Goal: Information Seeking & Learning: Learn about a topic

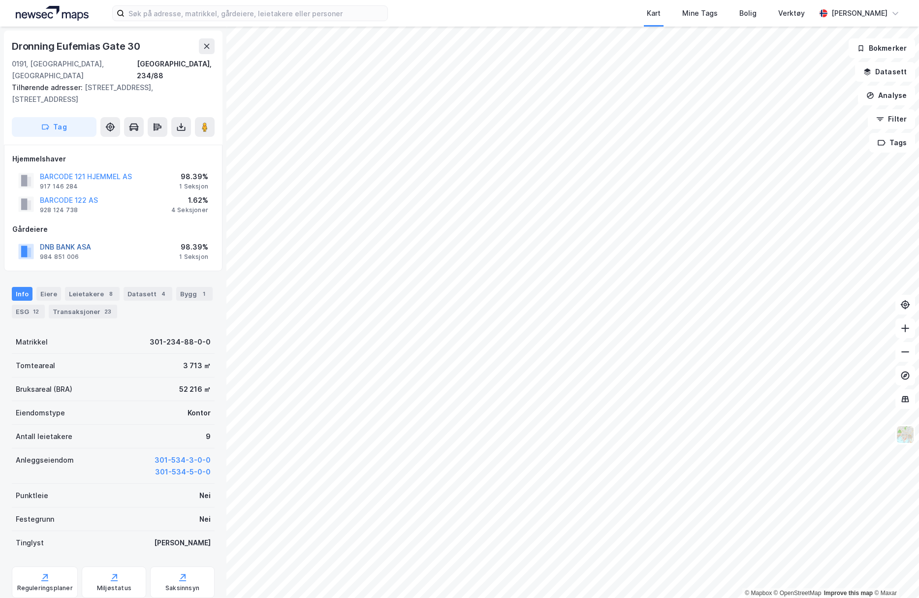
click at [0, 0] on button "DNB BANK ASA" at bounding box center [0, 0] width 0 height 0
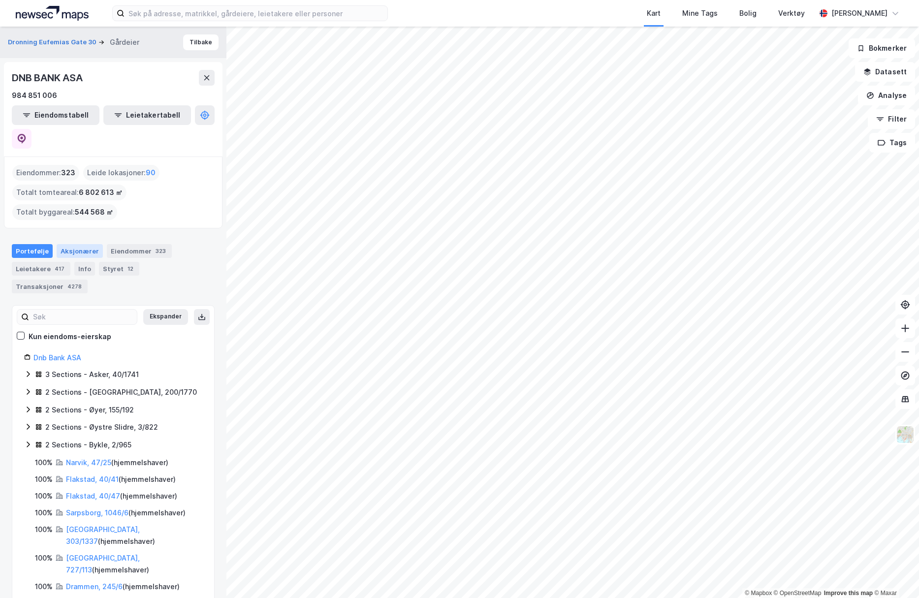
click at [82, 244] on div "Aksjonærer" at bounding box center [80, 251] width 46 height 14
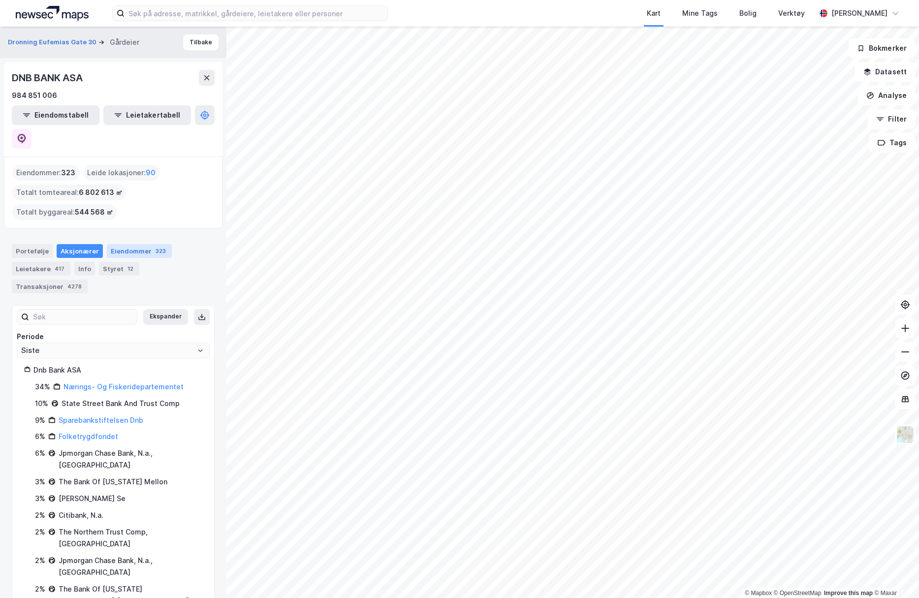
click at [126, 244] on div "Eiendommer 323" at bounding box center [139, 251] width 65 height 14
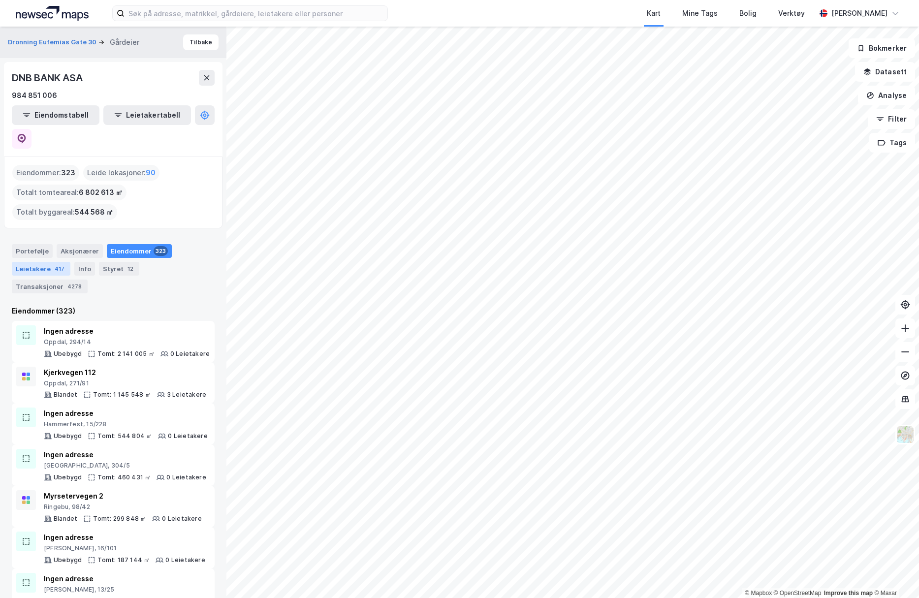
click at [31, 262] on div "Leietakere 417" at bounding box center [41, 269] width 59 height 14
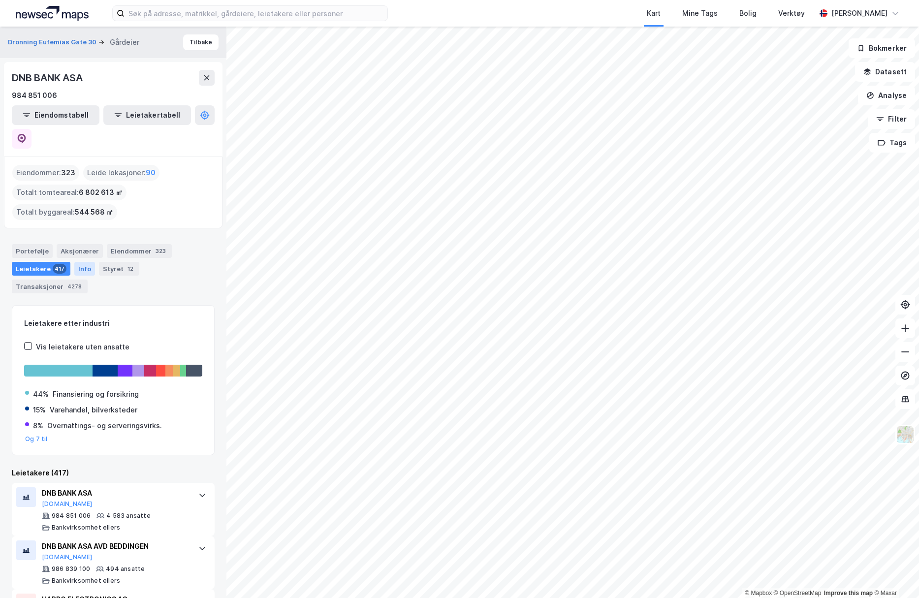
click at [79, 262] on div "Info" at bounding box center [84, 269] width 21 height 14
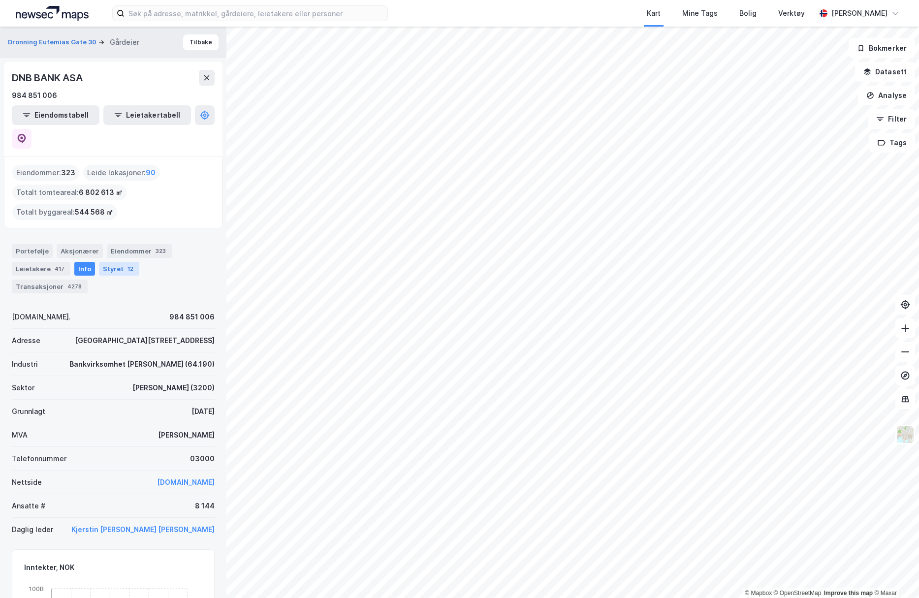
click at [115, 262] on div "Styret 12" at bounding box center [119, 269] width 40 height 14
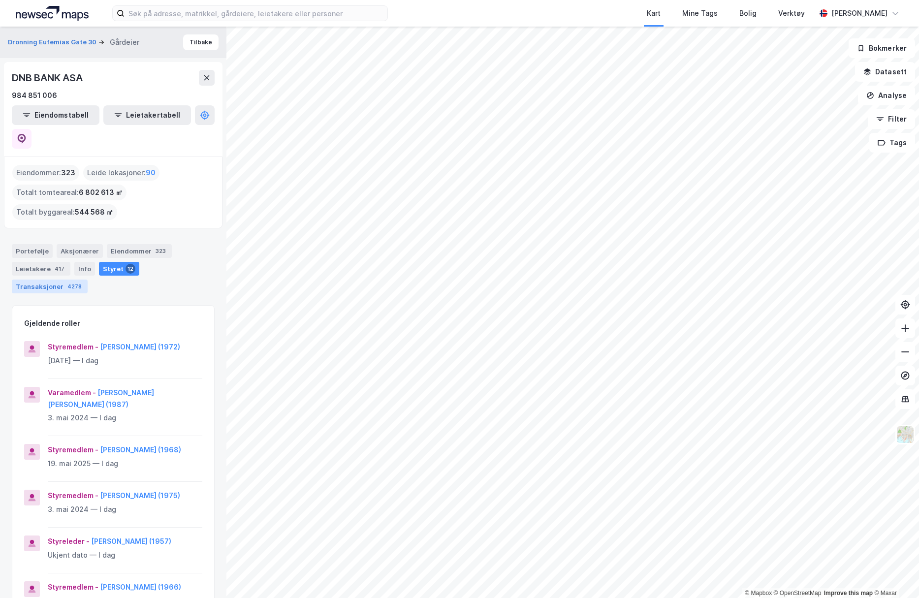
click at [88, 280] on div "Transaksjoner 4278" at bounding box center [50, 287] width 76 height 14
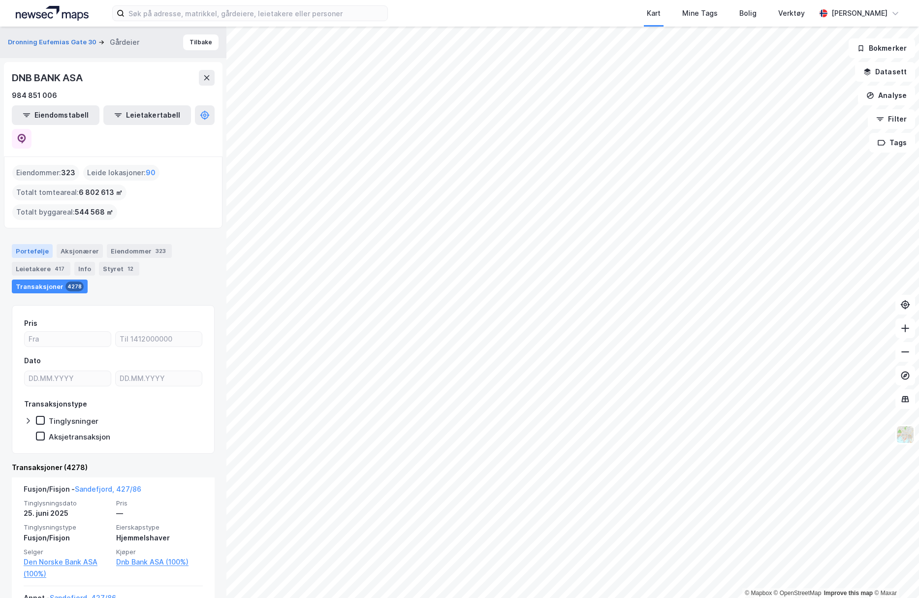
click at [32, 244] on div "Portefølje" at bounding box center [32, 251] width 41 height 14
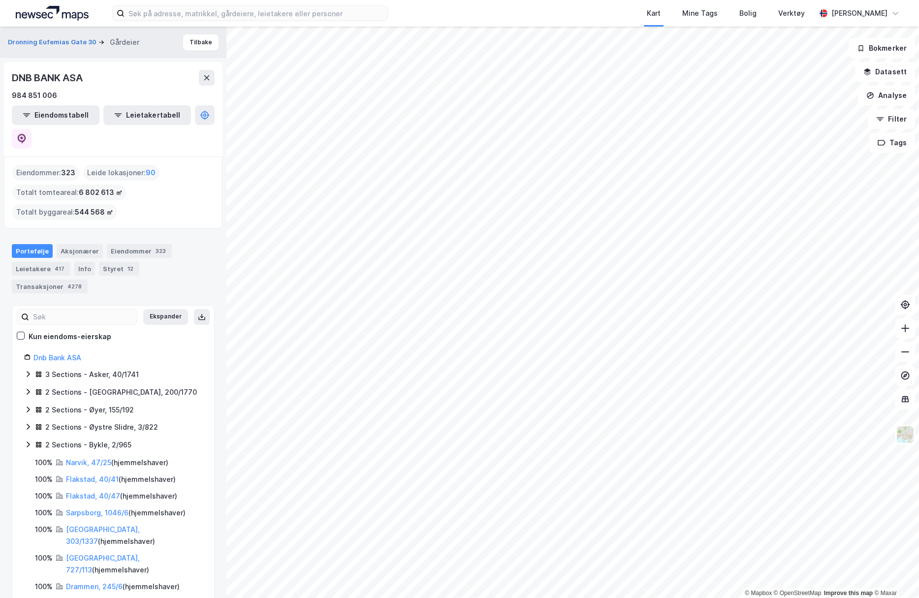
drag, startPoint x: 64, startPoint y: 148, endPoint x: 76, endPoint y: 150, distance: 12.5
click at [73, 167] on span "323" at bounding box center [68, 173] width 14 height 12
click at [159, 165] on div "Eiendommer : 323 Leide lokasjoner : 90 Totalt tomteareal : 6 802 613 ㎡ Totalt b…" at bounding box center [113, 192] width 202 height 55
click at [148, 167] on span "90" at bounding box center [151, 173] width 10 height 12
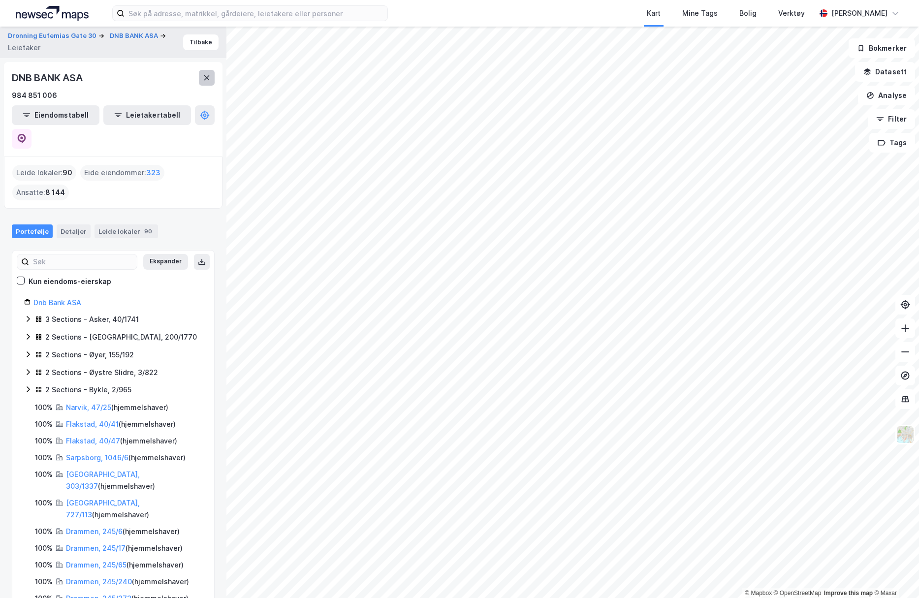
click at [208, 77] on icon at bounding box center [207, 78] width 8 height 8
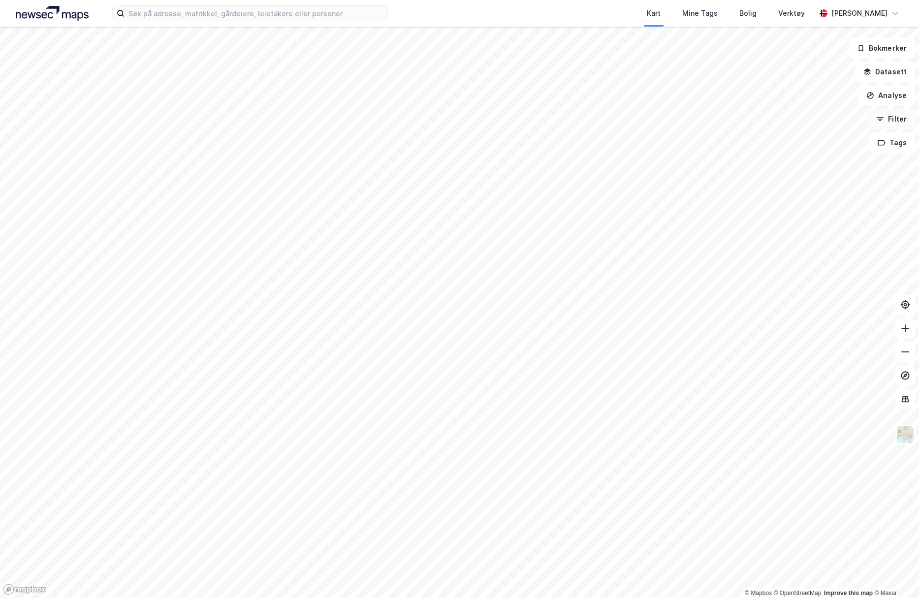
click at [891, 115] on button "Filter" at bounding box center [891, 119] width 47 height 20
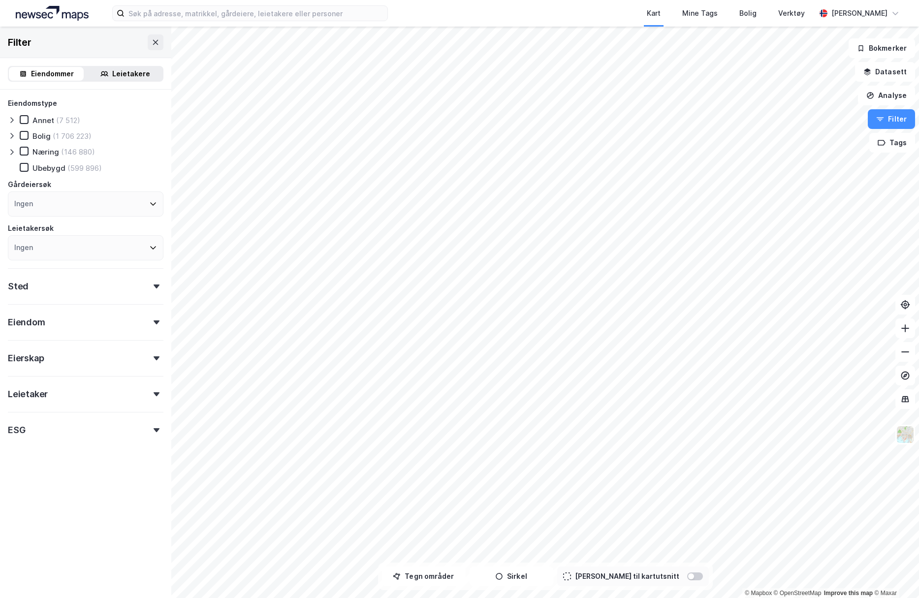
click at [137, 71] on div "Leietakere" at bounding box center [131, 74] width 38 height 12
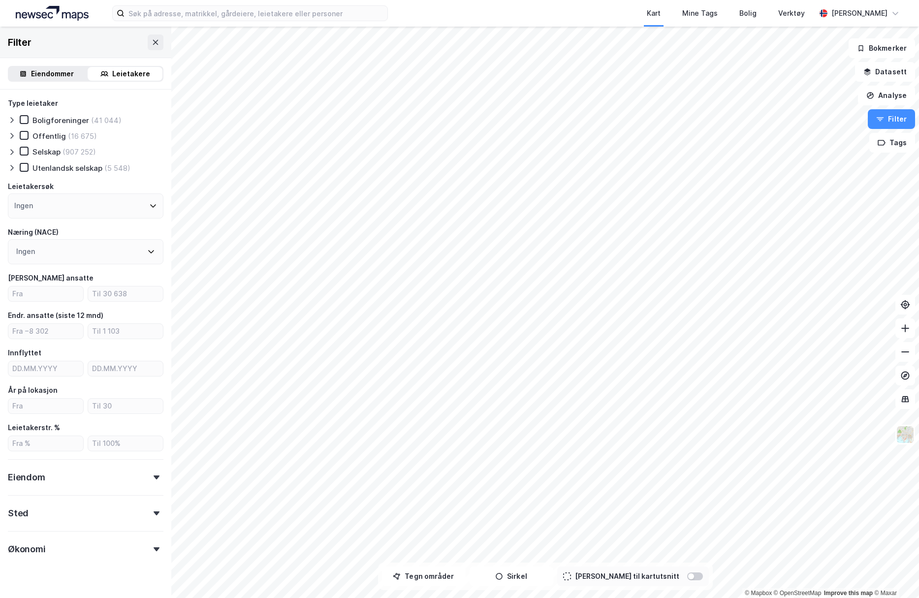
click at [73, 211] on div "Ingen" at bounding box center [86, 205] width 156 height 25
click at [50, 205] on div "Ingen" at bounding box center [86, 205] width 156 height 25
click at [129, 202] on div "Ingen" at bounding box center [86, 205] width 156 height 25
click at [22, 152] on icon at bounding box center [24, 151] width 7 height 7
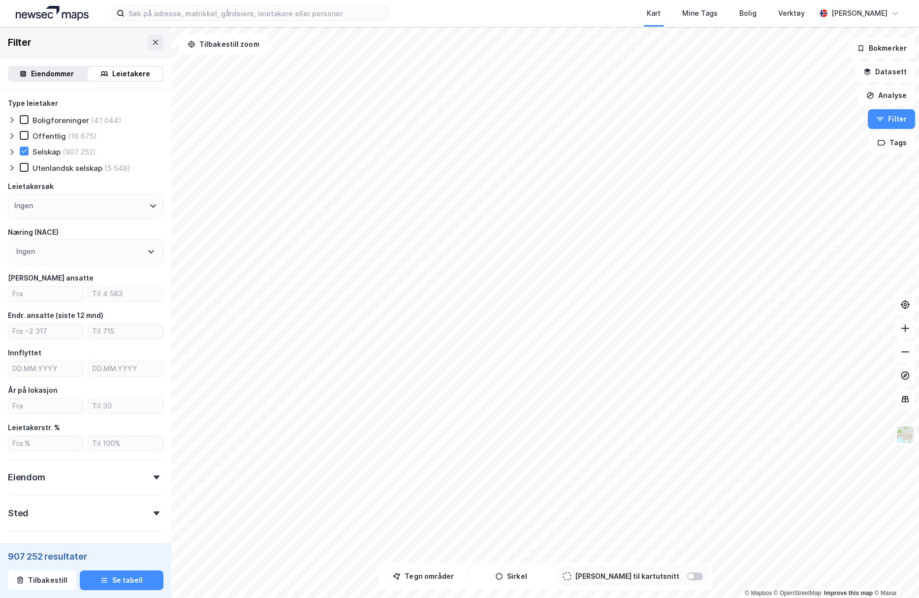
click at [46, 251] on div "Ingen" at bounding box center [86, 251] width 156 height 25
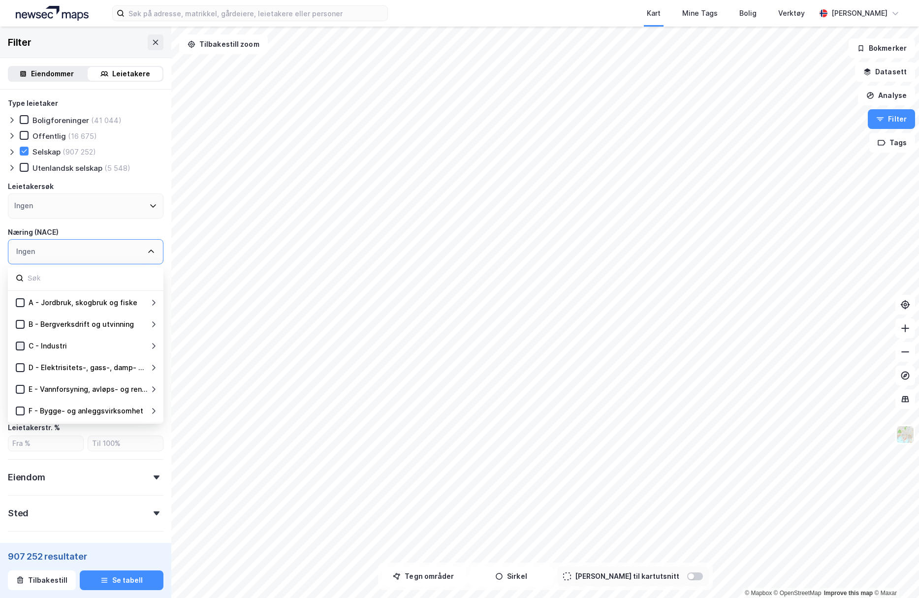
click at [19, 344] on icon at bounding box center [20, 346] width 7 height 7
click at [75, 228] on div "Næring (NACE)" at bounding box center [86, 232] width 156 height 12
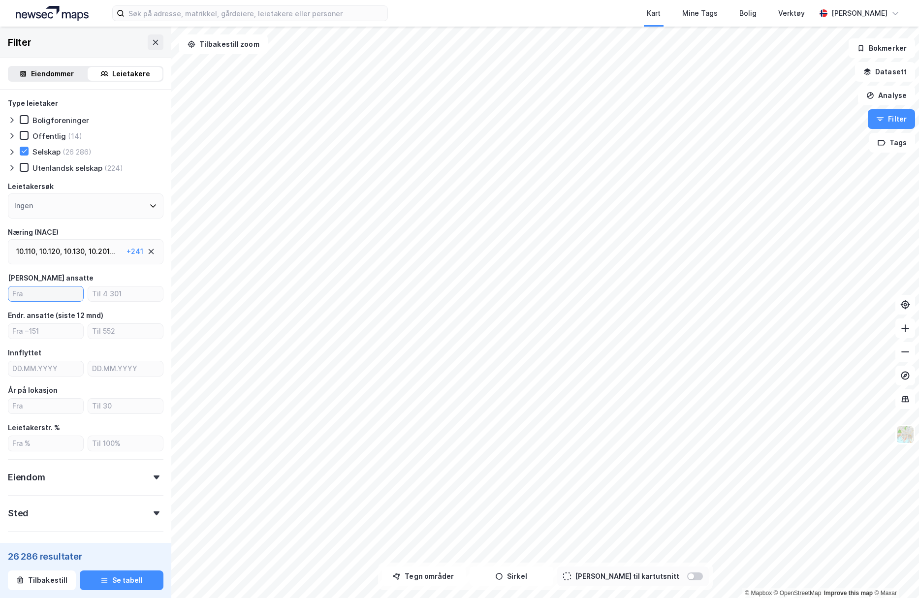
click at [36, 289] on input "number" at bounding box center [45, 294] width 75 height 15
type input "10"
type input "20"
click at [106, 579] on icon "button" at bounding box center [104, 581] width 8 height 8
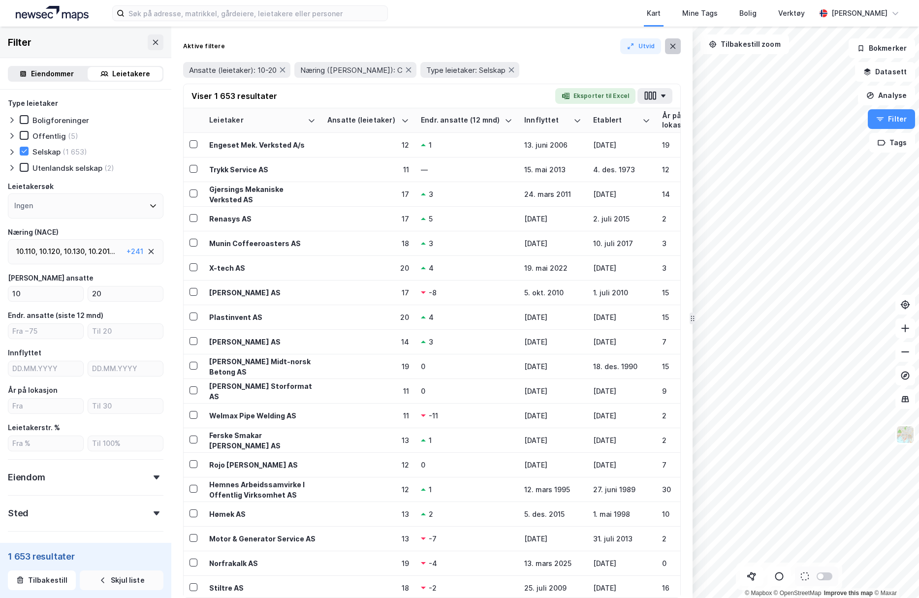
click at [669, 47] on icon at bounding box center [673, 46] width 8 height 8
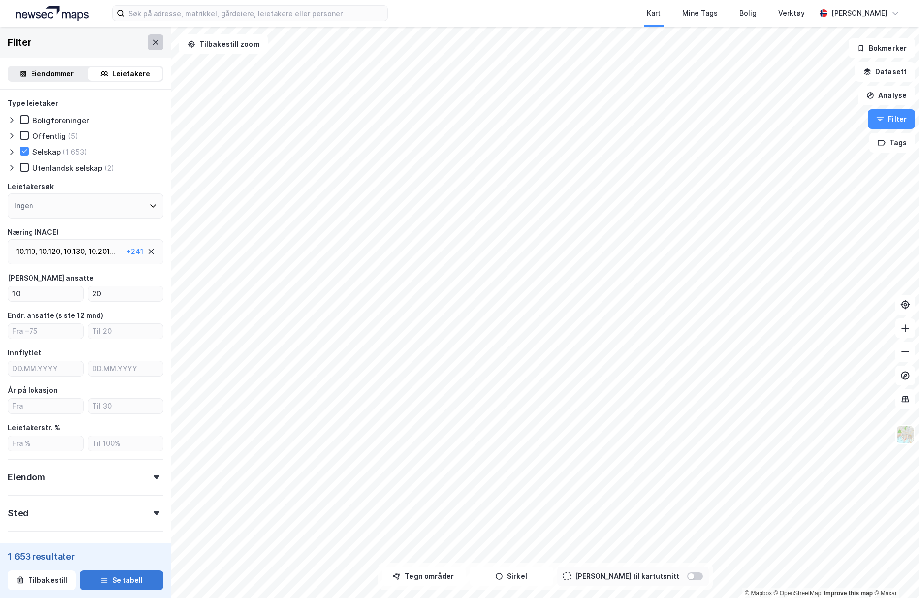
click at [152, 41] on icon at bounding box center [156, 42] width 8 height 8
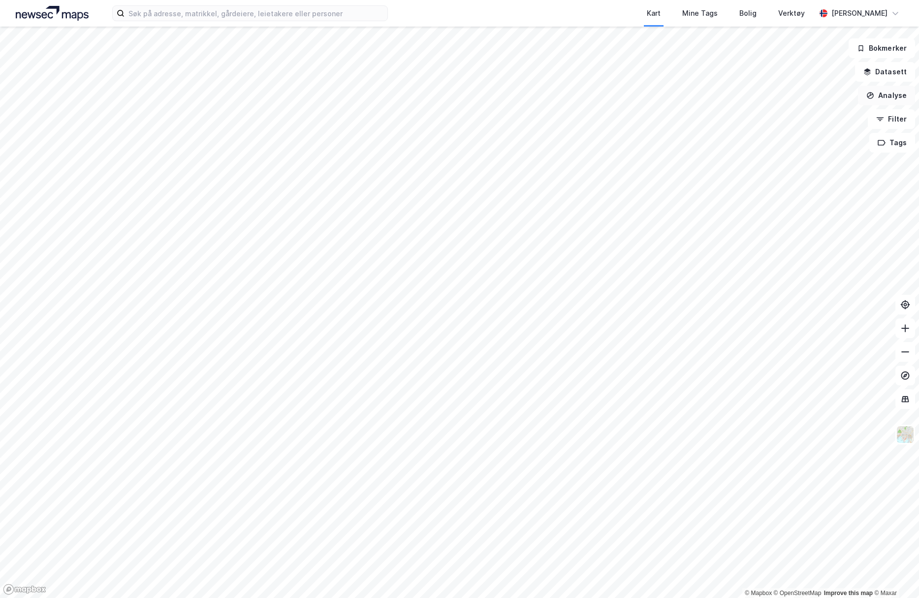
click at [886, 93] on button "Analyse" at bounding box center [886, 96] width 57 height 20
click at [886, 78] on button "Datasett" at bounding box center [885, 72] width 60 height 20
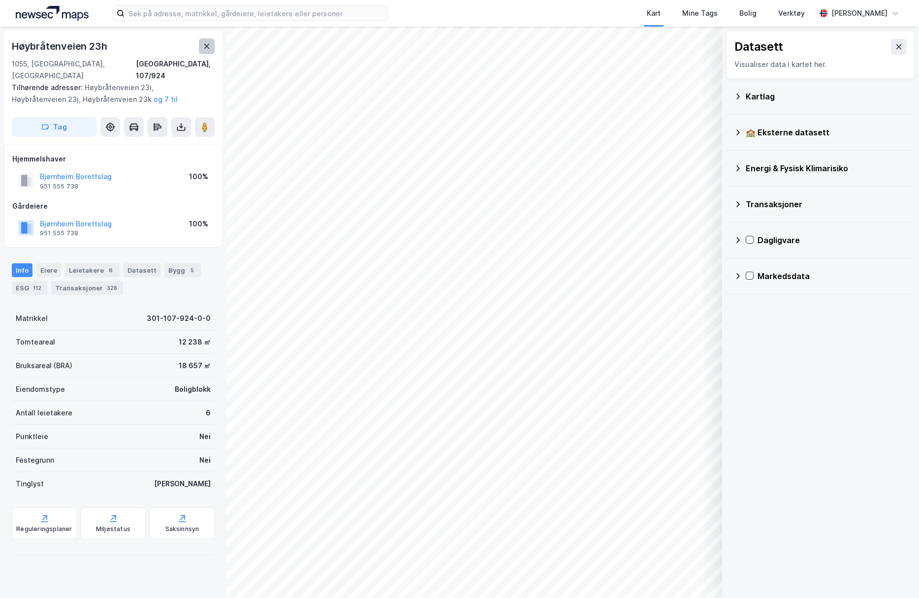
click at [207, 49] on icon at bounding box center [207, 46] width 8 height 8
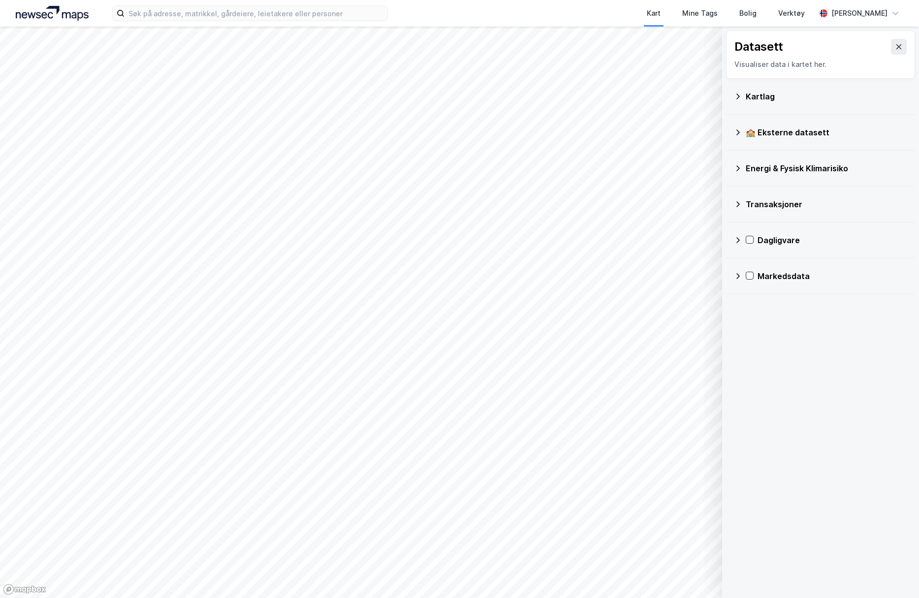
click at [769, 102] on div "Kartlag" at bounding box center [826, 97] width 161 height 12
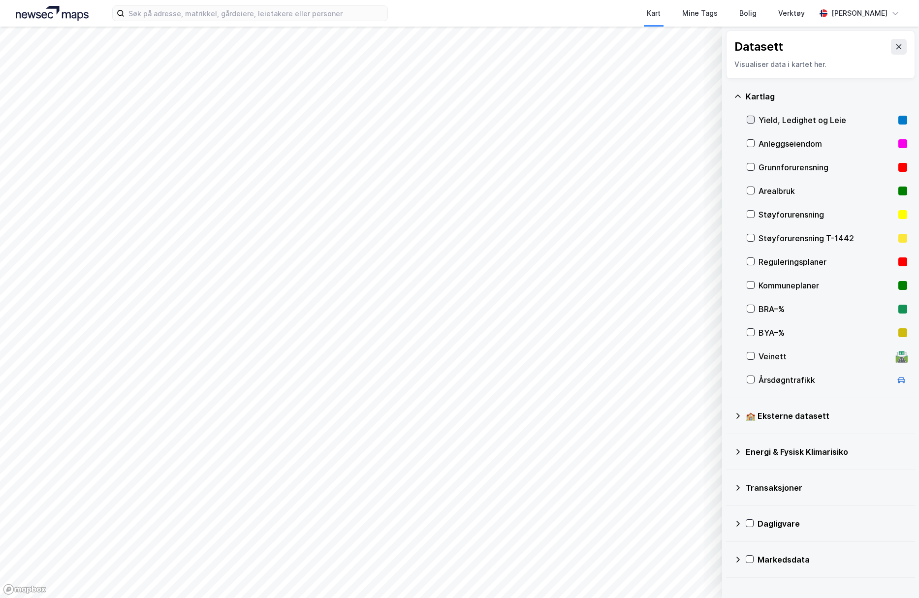
click at [751, 116] on icon at bounding box center [750, 119] width 7 height 7
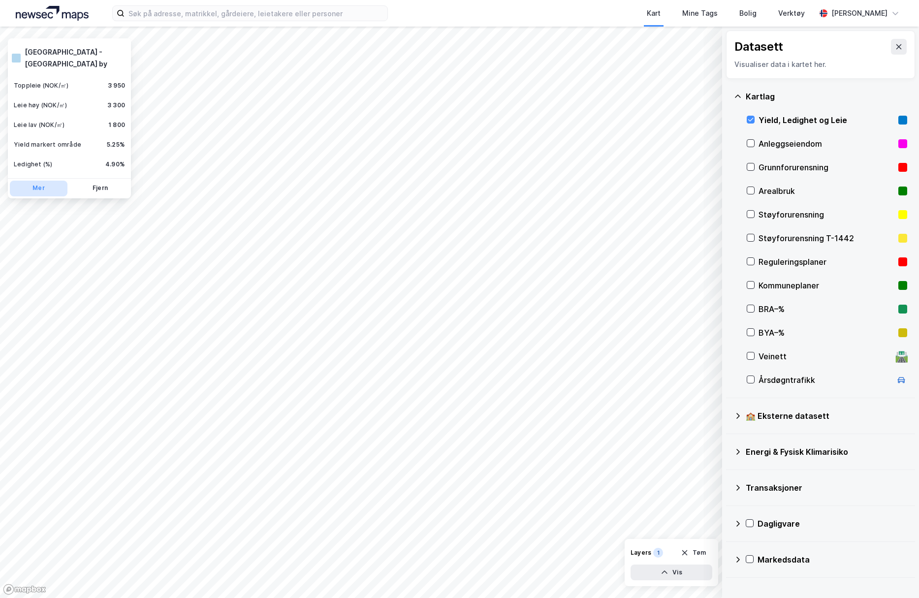
click at [36, 181] on button "Mer" at bounding box center [39, 189] width 58 height 16
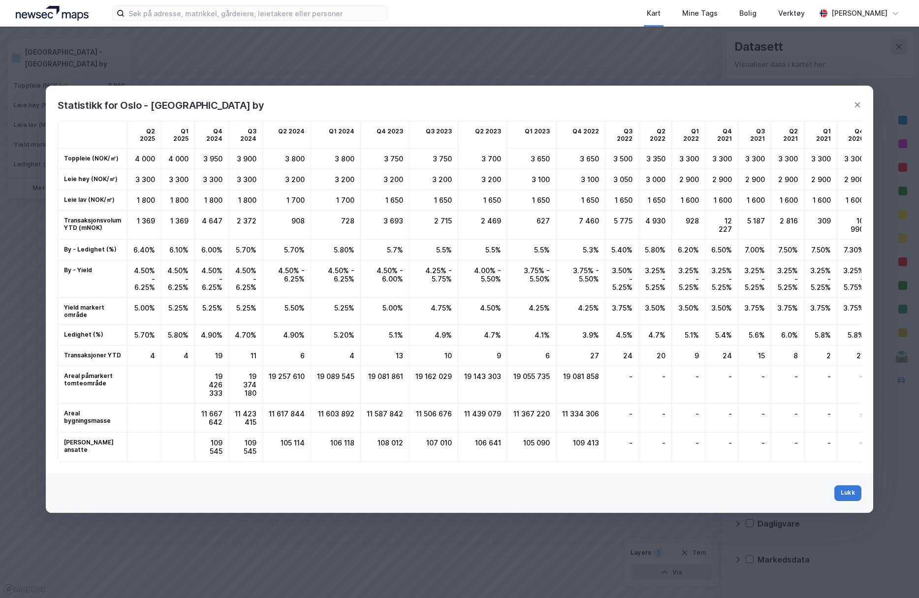
click at [856, 501] on button "Lukk" at bounding box center [848, 493] width 27 height 16
